Goal: Find specific page/section: Find specific page/section

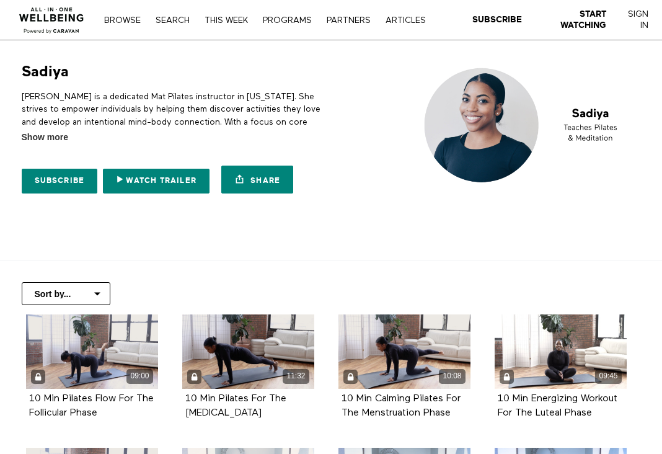
click at [195, 12] on div "Browse Search THIS WEEK PROGRAMS PARTNERS ARTICLES Subscribe Start Watching Sig…" at bounding box center [227, 20] width 455 height 40
click at [180, 19] on link "Search" at bounding box center [172, 20] width 47 height 9
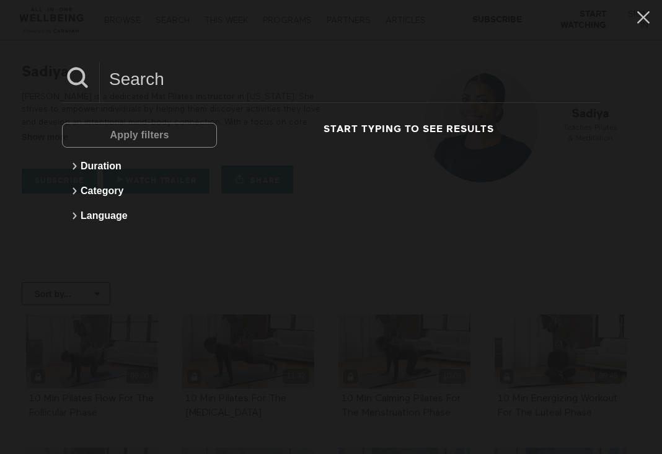
click at [139, 86] on input at bounding box center [350, 79] width 500 height 34
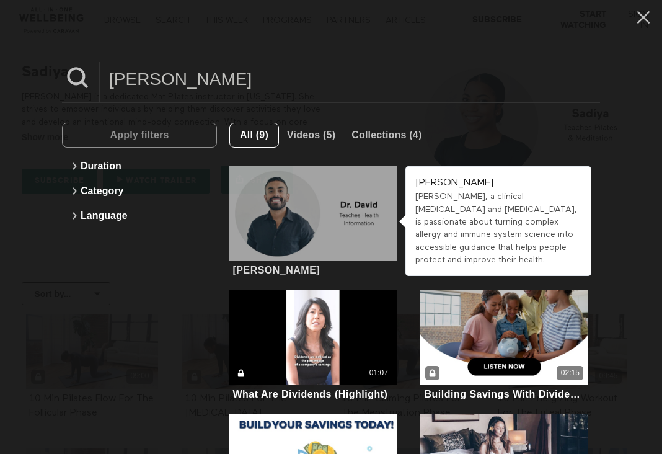
type input "david"
click at [315, 205] on div at bounding box center [313, 213] width 169 height 95
